Goal: Information Seeking & Learning: Learn about a topic

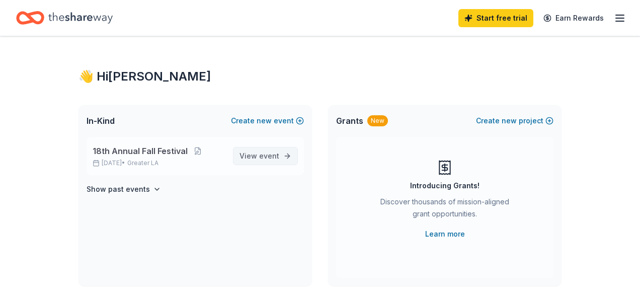
click at [250, 152] on span "View event" at bounding box center [260, 156] width 40 height 12
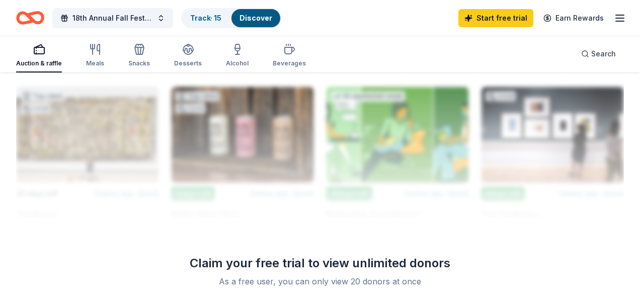
scroll to position [1086, 0]
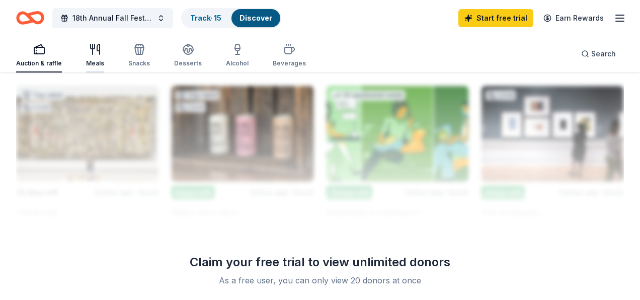
click at [93, 54] on icon "button" at bounding box center [95, 49] width 12 height 12
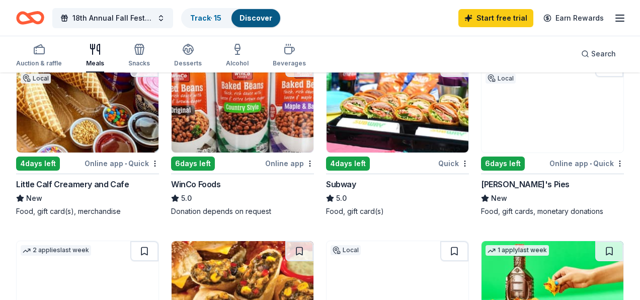
scroll to position [701, 0]
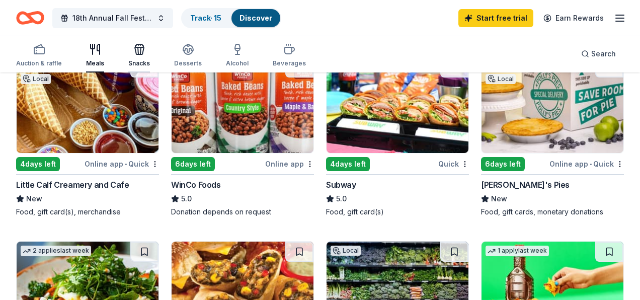
click at [137, 56] on div "Snacks" at bounding box center [139, 55] width 22 height 24
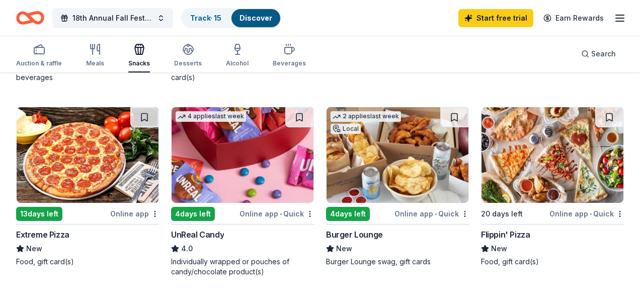
scroll to position [814, 0]
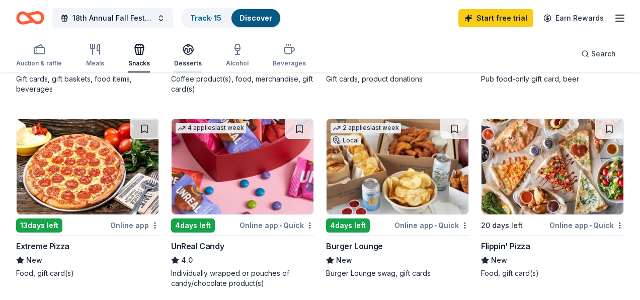
click at [175, 55] on div "button" at bounding box center [188, 49] width 28 height 12
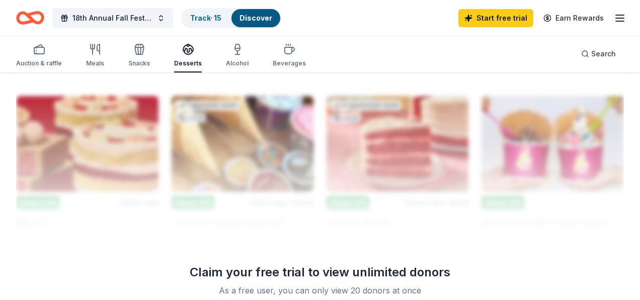
scroll to position [1079, 0]
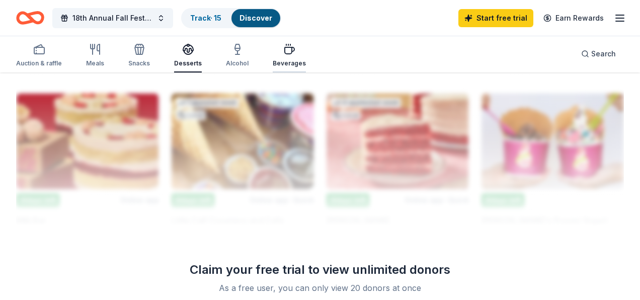
click at [277, 63] on div "Beverages" at bounding box center [289, 63] width 33 height 8
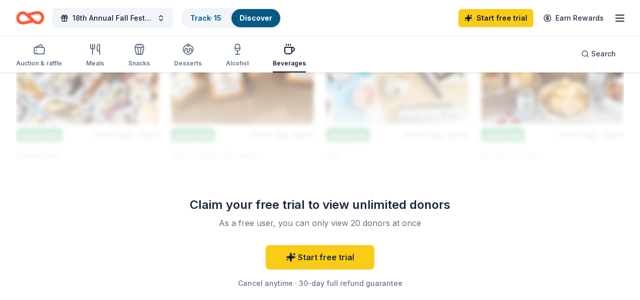
scroll to position [1136, 0]
